Goal: Task Accomplishment & Management: Use online tool/utility

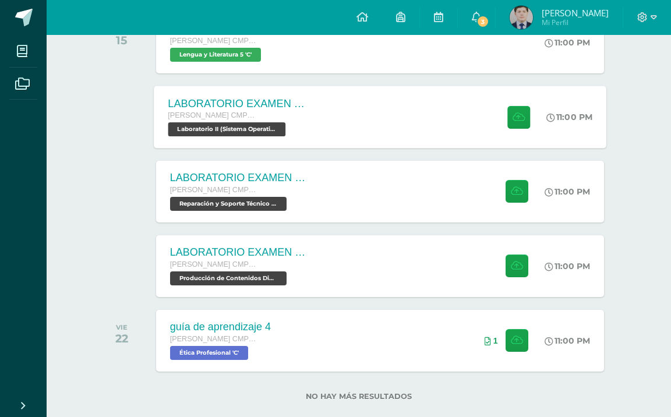
scroll to position [317, 0]
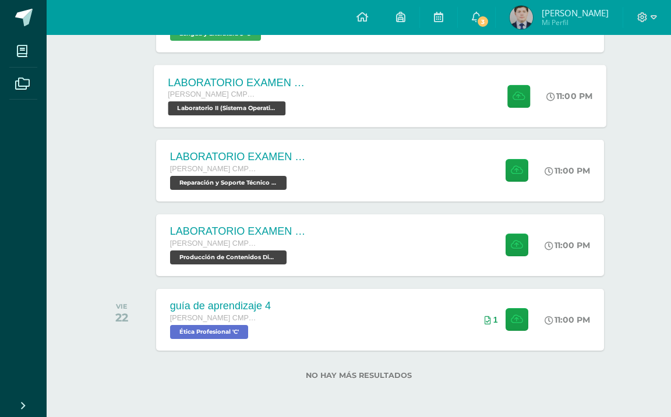
click at [334, 127] on div "LABORATORIO EXAMEN DE UNIDAD Quinto Bachillerato CMP Bachillerato en CCLL con O…" at bounding box center [380, 96] width 453 height 62
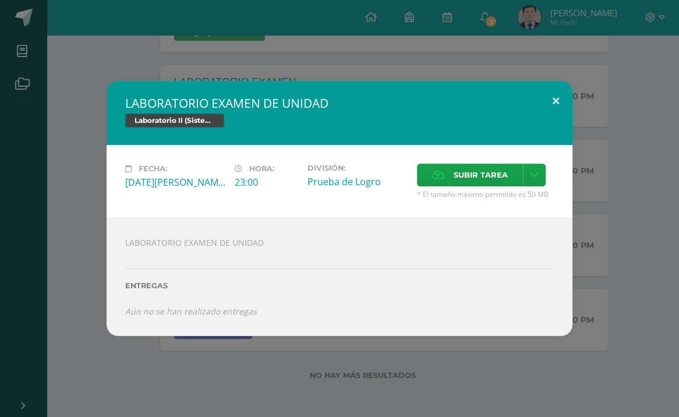
click at [551, 81] on button at bounding box center [555, 101] width 33 height 40
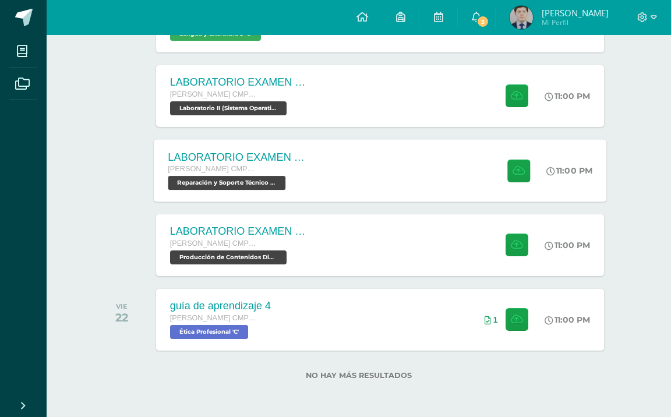
click at [275, 176] on div "[PERSON_NAME] CMP Bachillerato en CCLL con Orientación en Computación" at bounding box center [238, 169] width 141 height 13
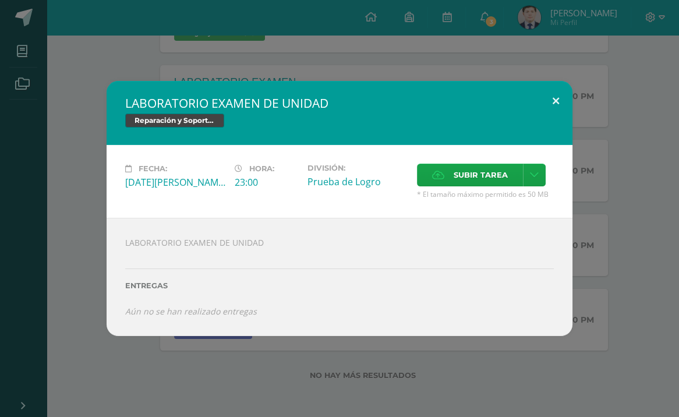
click at [554, 81] on button at bounding box center [555, 101] width 33 height 40
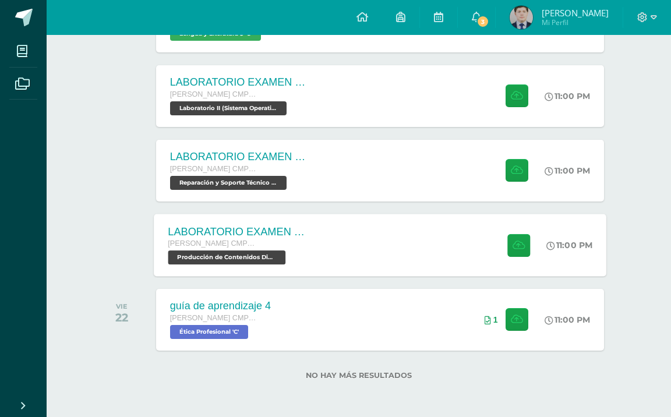
click at [309, 238] on div "LABORATORIO EXAMEN DE UNIDAD" at bounding box center [238, 231] width 141 height 12
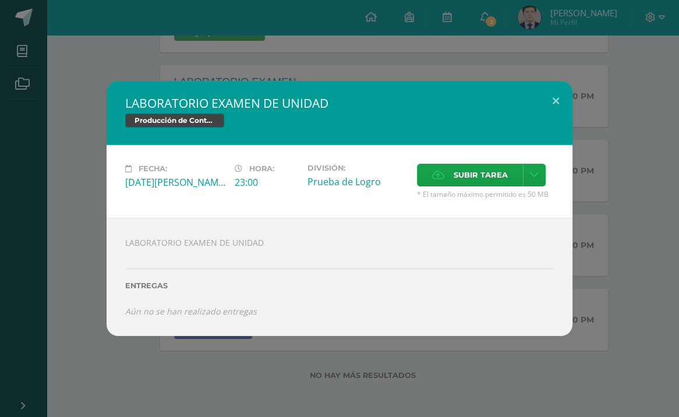
click at [204, 62] on div "LABORATORIO EXAMEN DE UNIDAD Producción de Contenidos Digitales Fecha: [DATE][P…" at bounding box center [339, 208] width 679 height 417
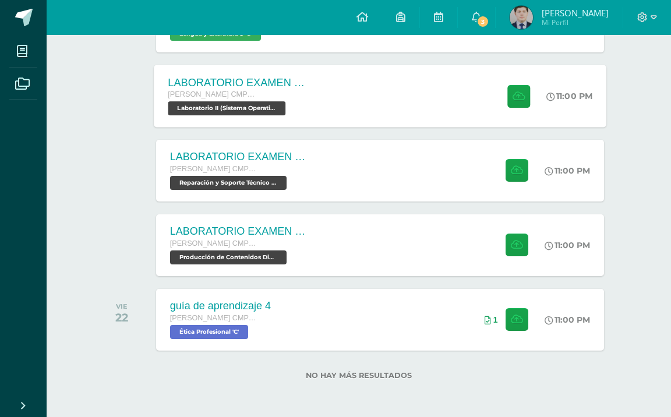
click at [256, 98] on span "[PERSON_NAME] CMP Bachillerato en CCLL con Orientación en Computación" at bounding box center [212, 94] width 89 height 8
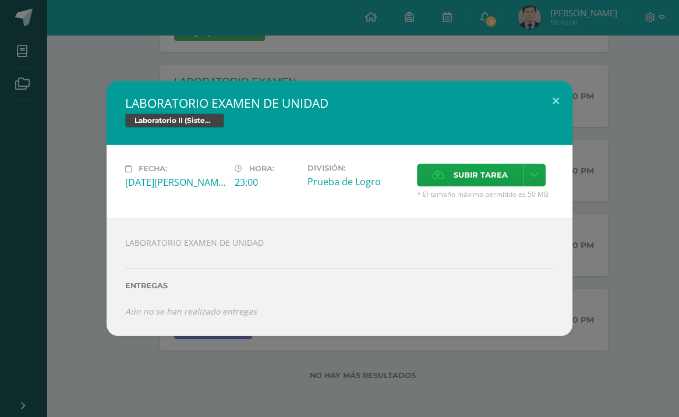
click at [292, 55] on div "LABORATORIO EXAMEN DE UNIDAD Laboratorio II (Sistema Operativo Macintoch) Fecha…" at bounding box center [339, 208] width 679 height 417
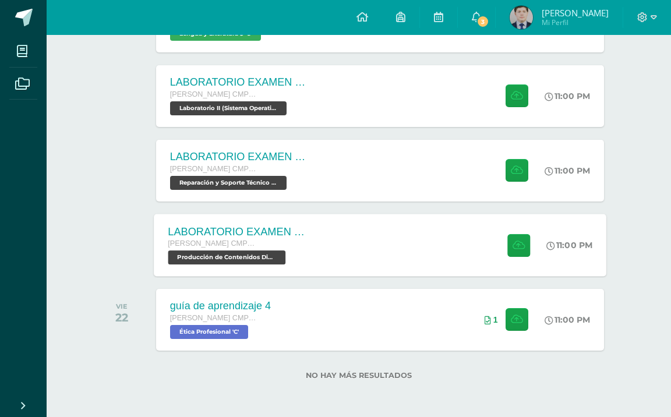
click at [278, 238] on div "LABORATORIO EXAMEN DE UNIDAD" at bounding box center [238, 231] width 141 height 12
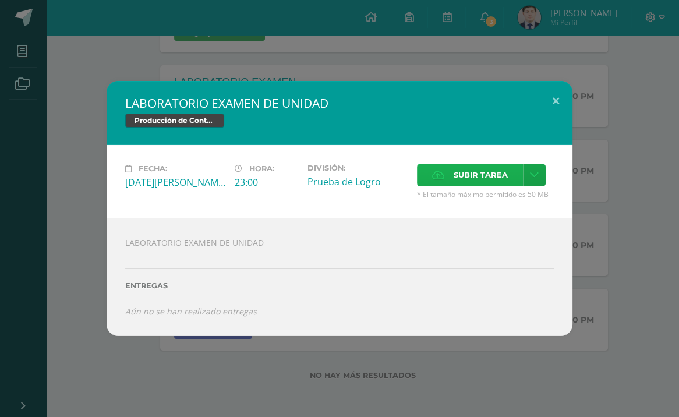
click at [456, 174] on span "Subir tarea" at bounding box center [481, 175] width 54 height 22
click at [0, 0] on input "Subir tarea" at bounding box center [0, 0] width 0 height 0
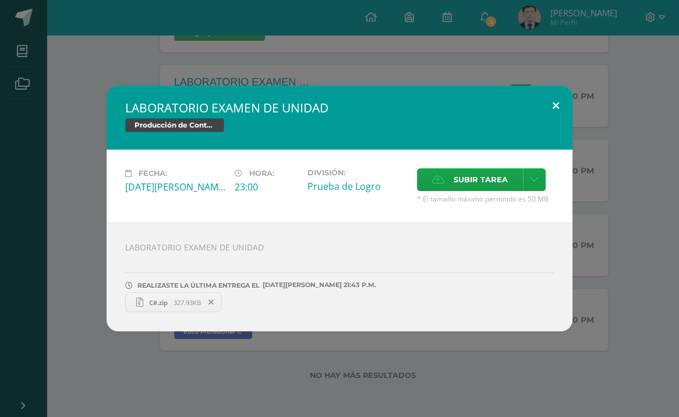
click at [548, 86] on button at bounding box center [555, 106] width 33 height 40
